Goal: Check status: Check status

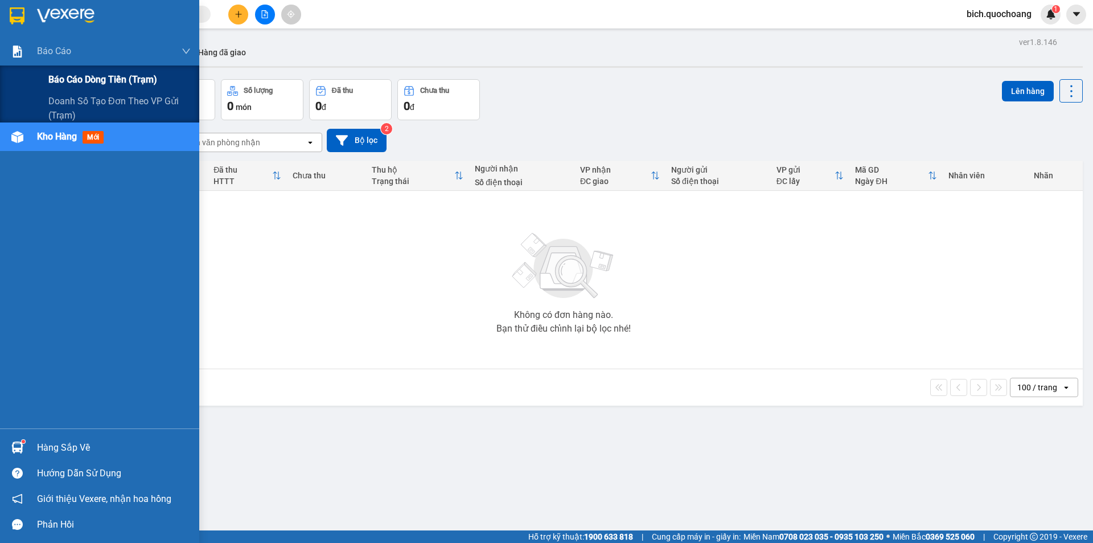
click at [85, 79] on span "Báo cáo dòng tiền (trạm)" at bounding box center [102, 79] width 109 height 14
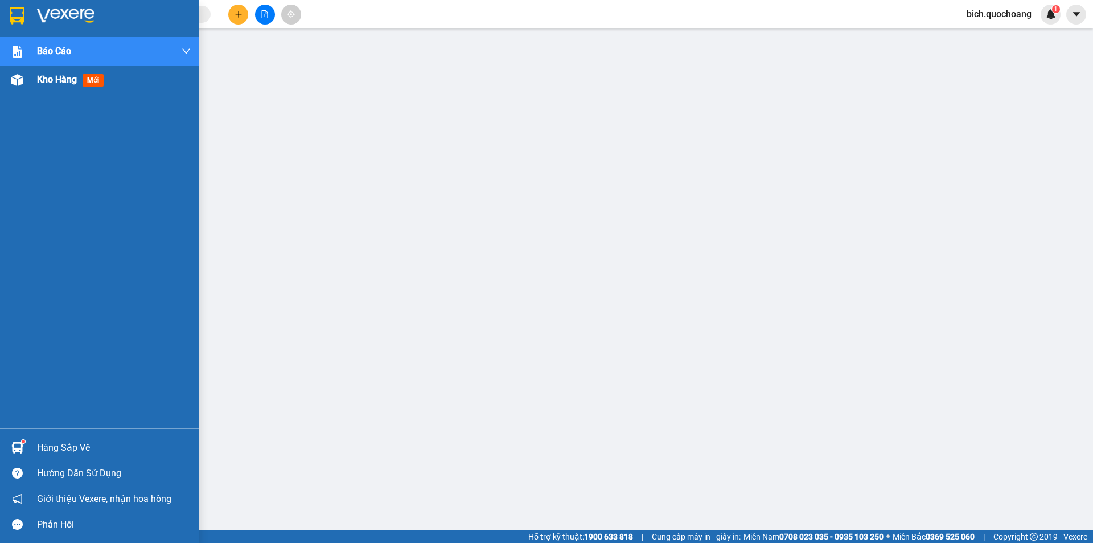
click at [49, 82] on span "Kho hàng" at bounding box center [57, 79] width 40 height 11
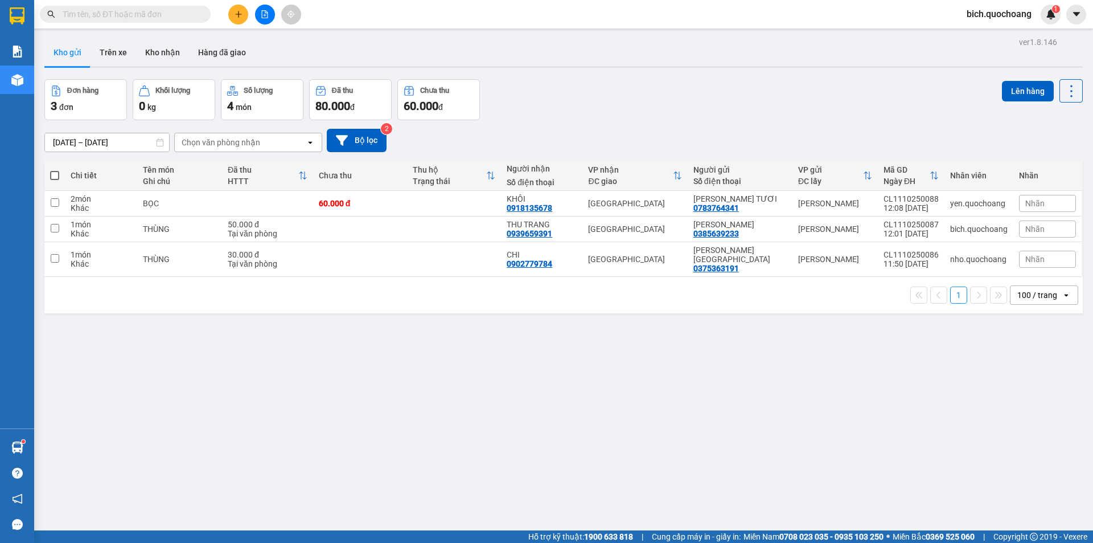
click at [128, 12] on input "text" at bounding box center [130, 14] width 134 height 13
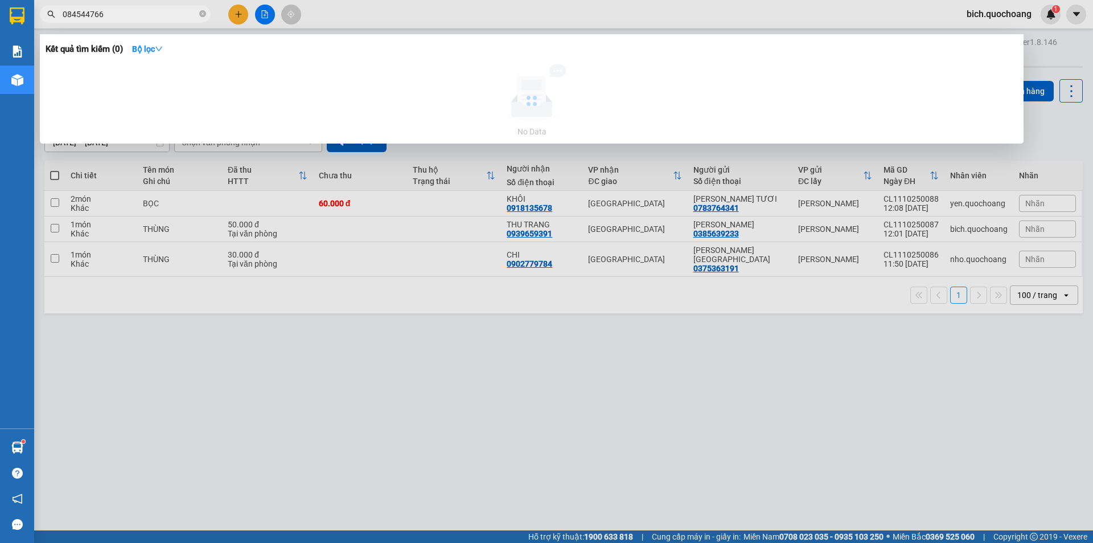
type input "0845447663"
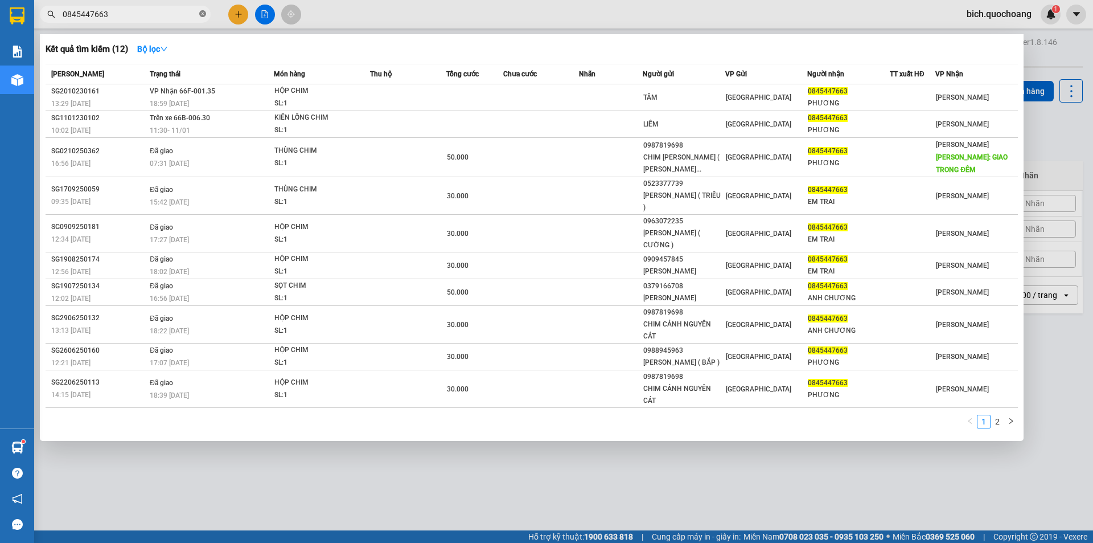
click at [201, 12] on icon "close-circle" at bounding box center [202, 13] width 7 height 7
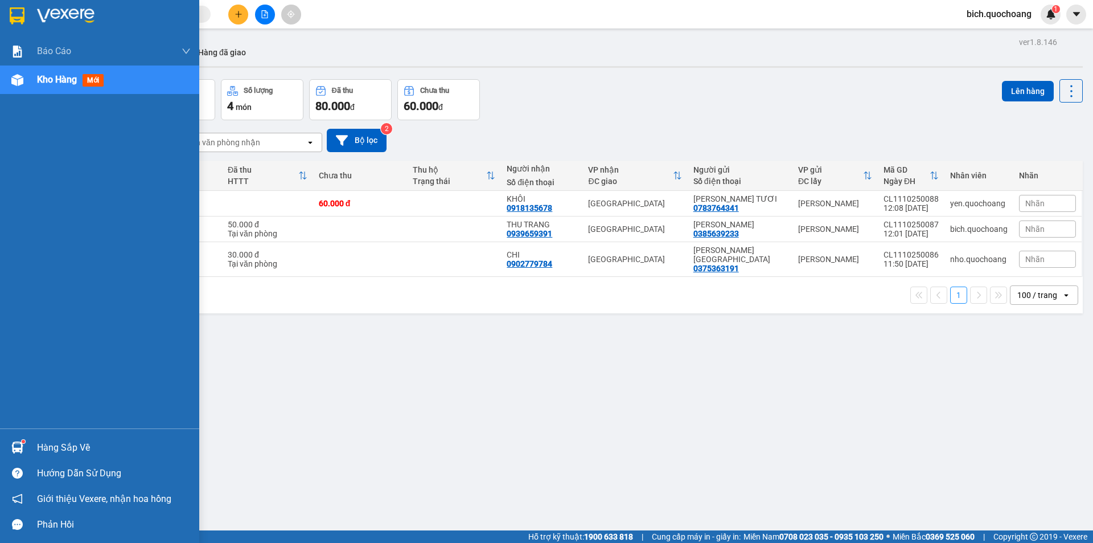
click at [76, 448] on div "Hàng sắp về" at bounding box center [114, 447] width 154 height 17
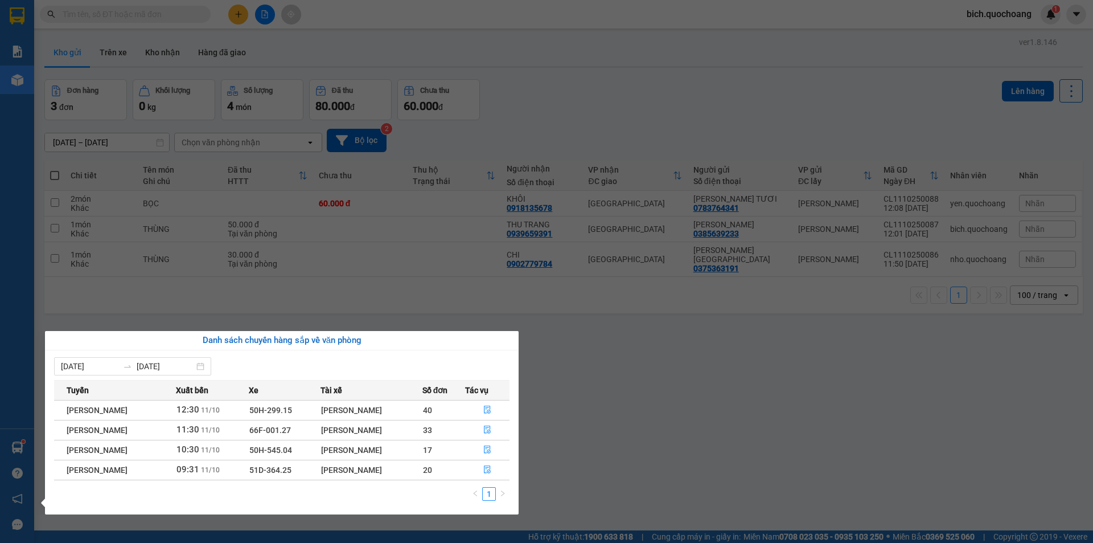
click at [601, 437] on section "Kết quả tìm kiếm ( 12 ) Bộ lọc Mã ĐH Trạng thái Món hàng Thu hộ Tổng cước Chưa …" at bounding box center [546, 271] width 1093 height 543
